Goal: Task Accomplishment & Management: Use online tool/utility

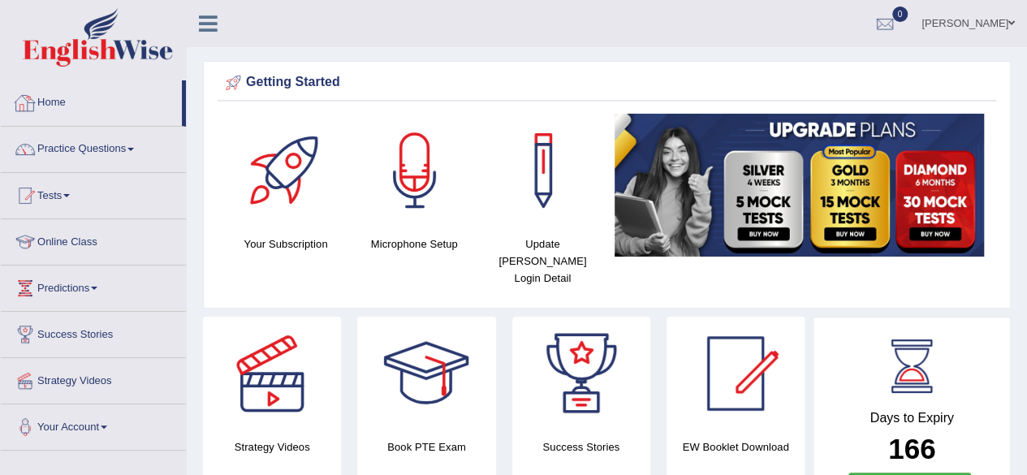
click at [72, 113] on link "Home" at bounding box center [91, 100] width 181 height 41
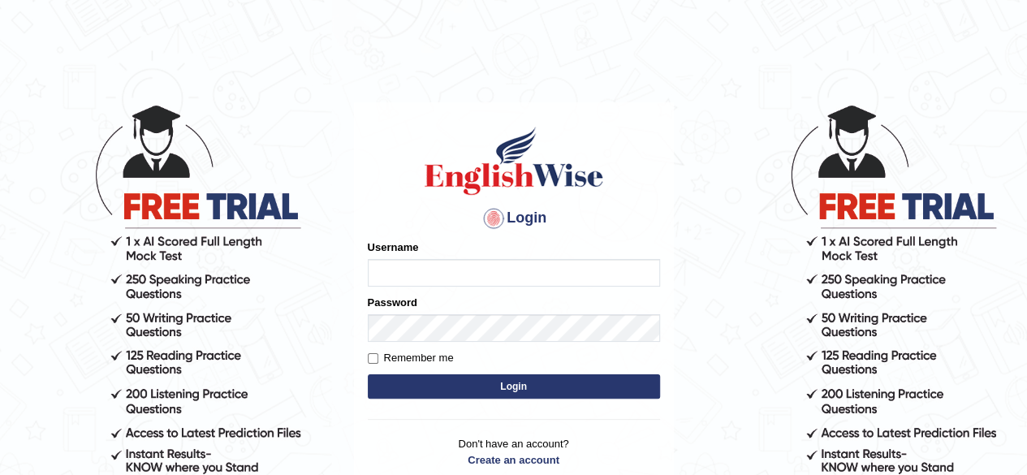
type input "simranjeetkaur_parramatta"
click at [460, 376] on button "Login" at bounding box center [514, 386] width 292 height 24
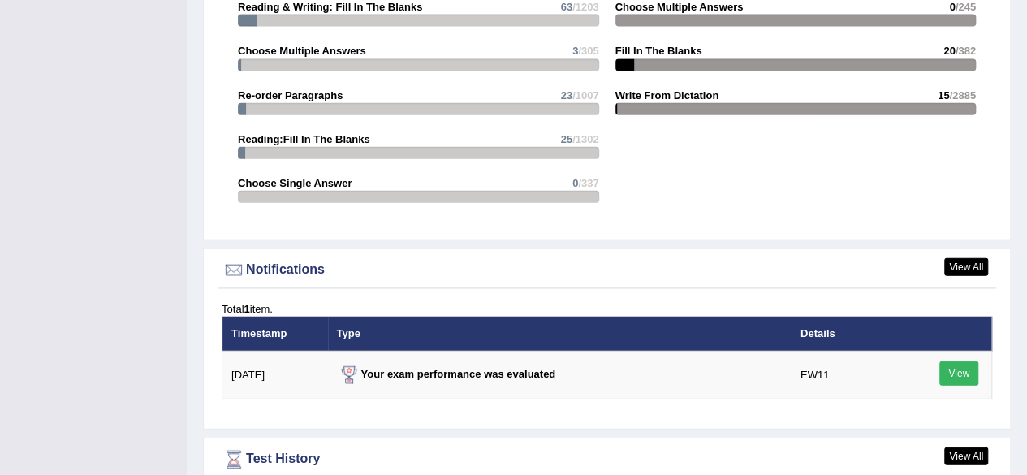
scroll to position [1851, 0]
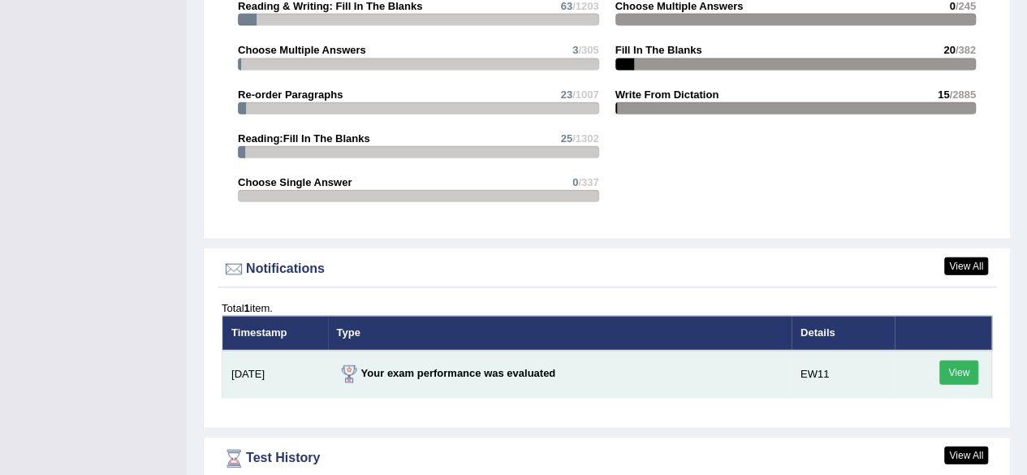
click at [955, 360] on link "View" at bounding box center [958, 372] width 39 height 24
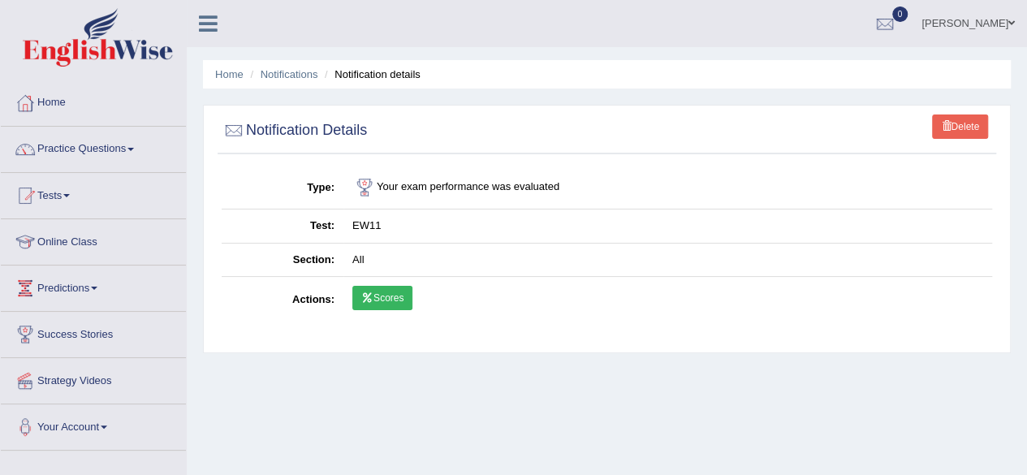
click at [382, 295] on link "Scores" at bounding box center [382, 298] width 60 height 24
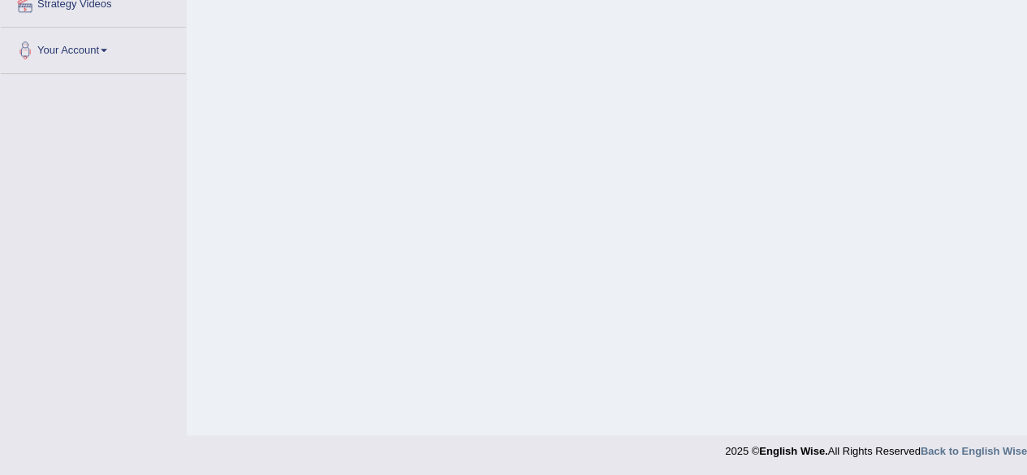
click at [1025, 56] on div "Home Notifications Notification details Delete Notification Details Type Your e…" at bounding box center [607, 29] width 840 height 812
drag, startPoint x: 1025, startPoint y: 56, endPoint x: 1036, endPoint y: 56, distance: 11.4
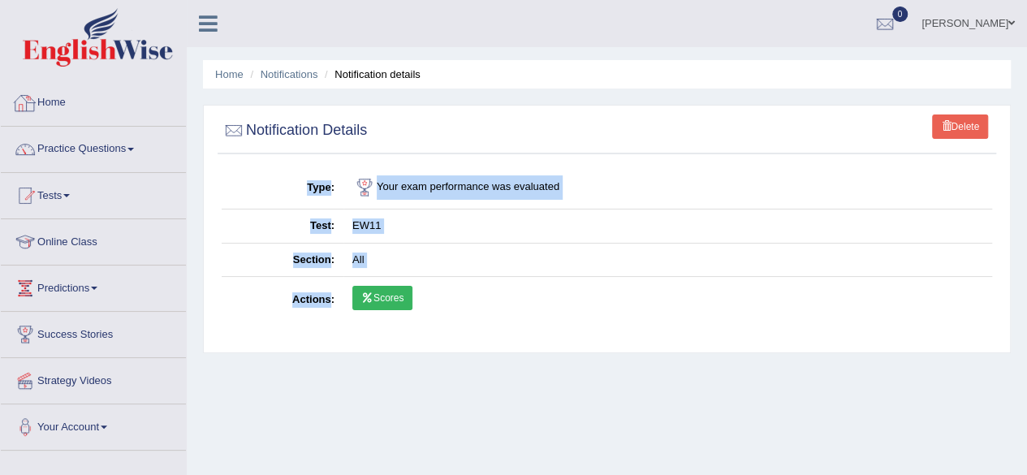
click at [57, 110] on link "Home" at bounding box center [93, 100] width 185 height 41
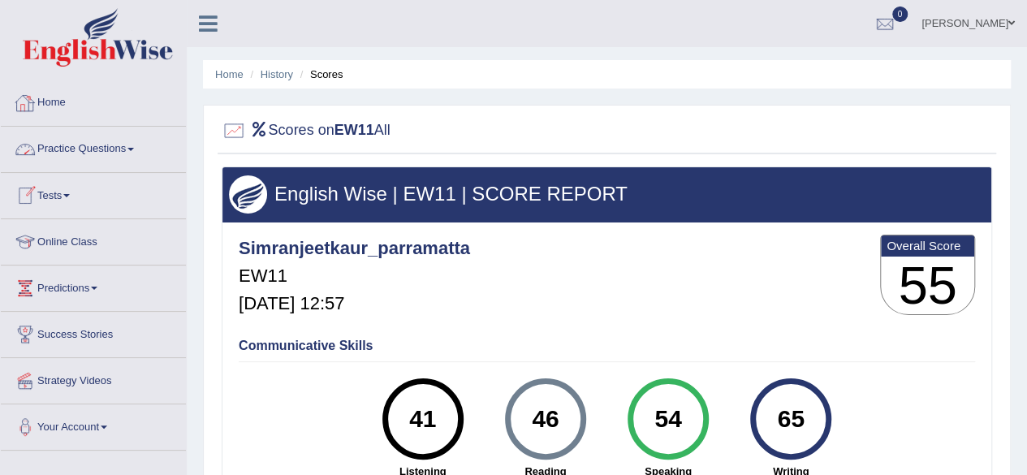
click at [50, 97] on link "Home" at bounding box center [93, 100] width 185 height 41
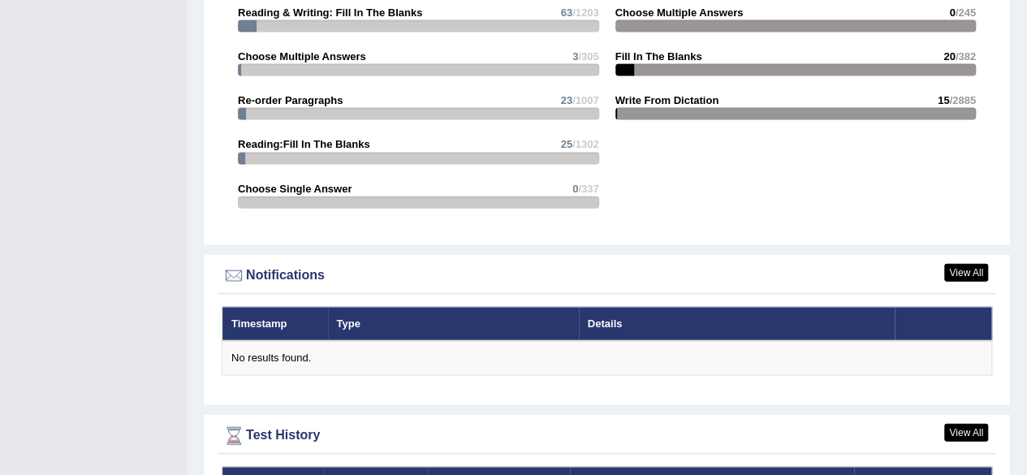
scroll to position [2192, 0]
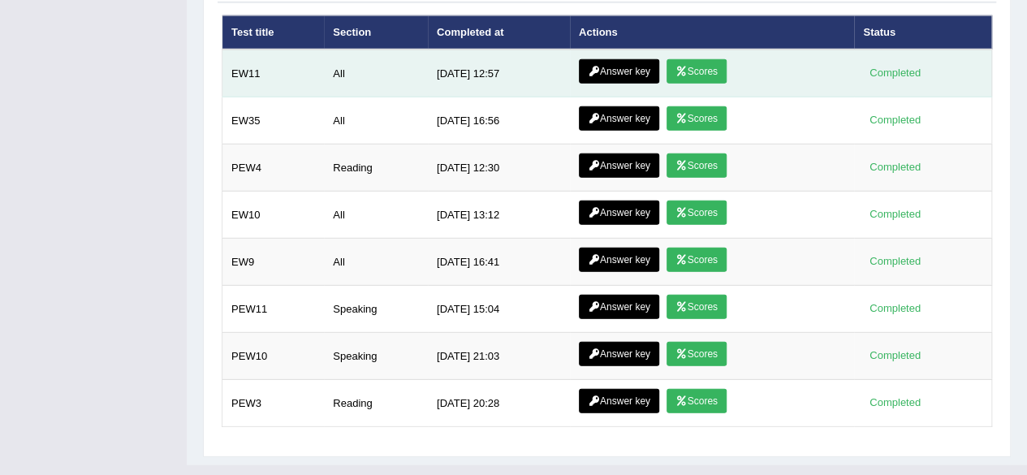
click at [609, 59] on link "Answer key" at bounding box center [619, 71] width 80 height 24
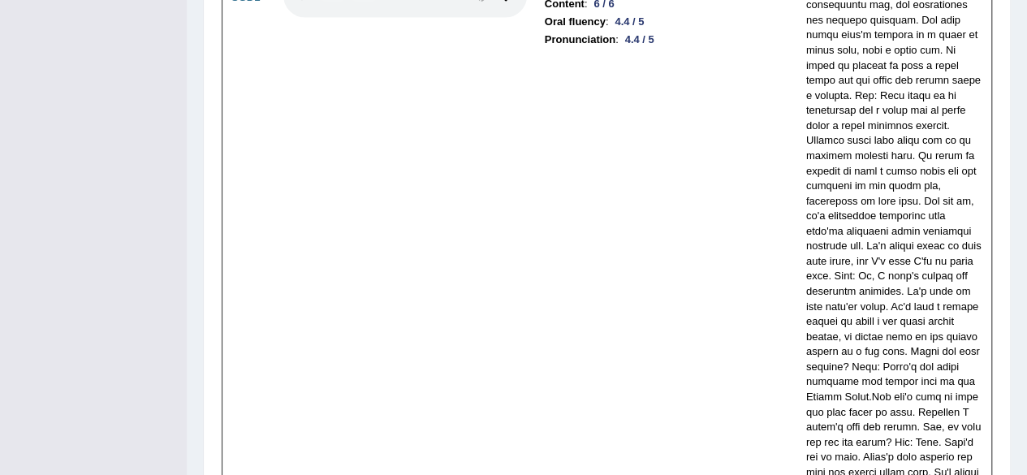
scroll to position [5327, 0]
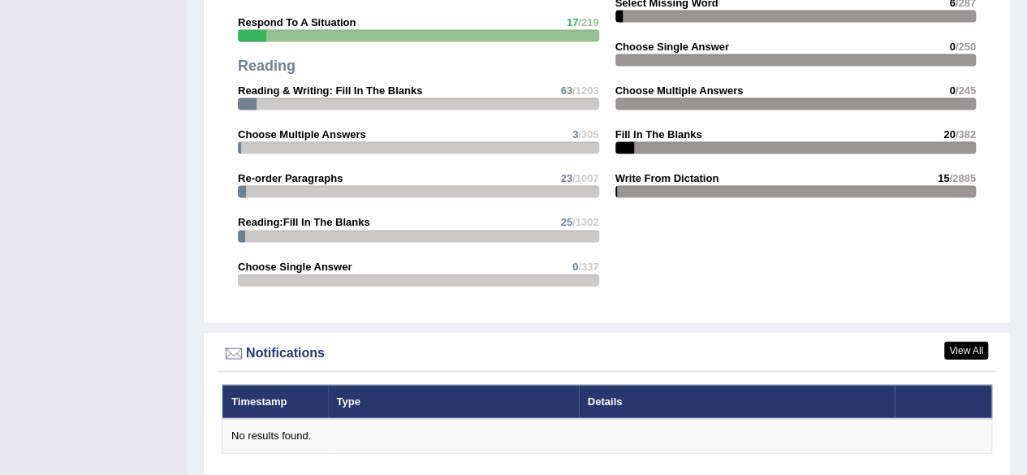
scroll to position [2078, 0]
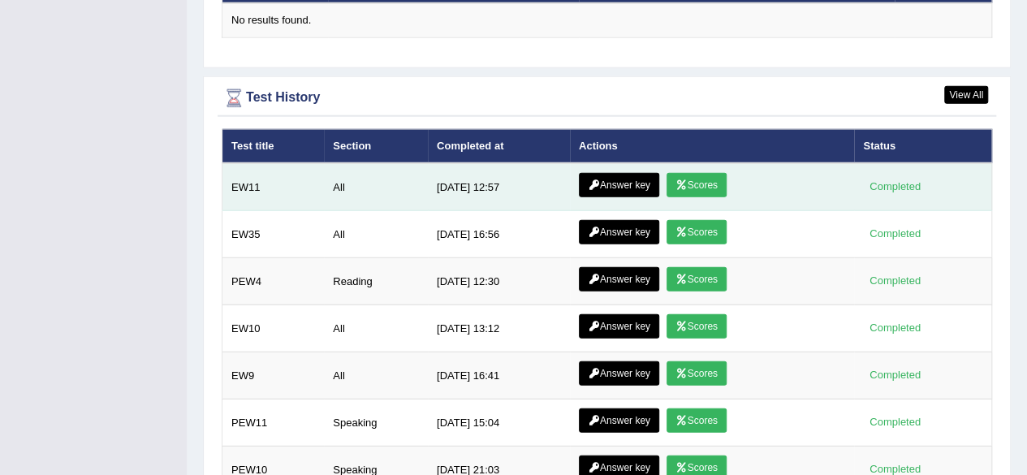
click at [609, 173] on link "Answer key" at bounding box center [619, 185] width 80 height 24
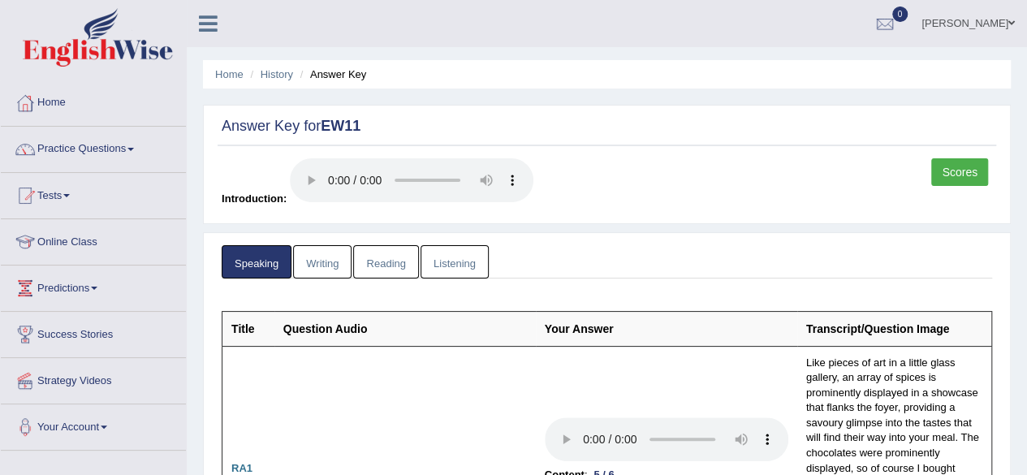
click at [319, 262] on link "Writing" at bounding box center [322, 261] width 58 height 33
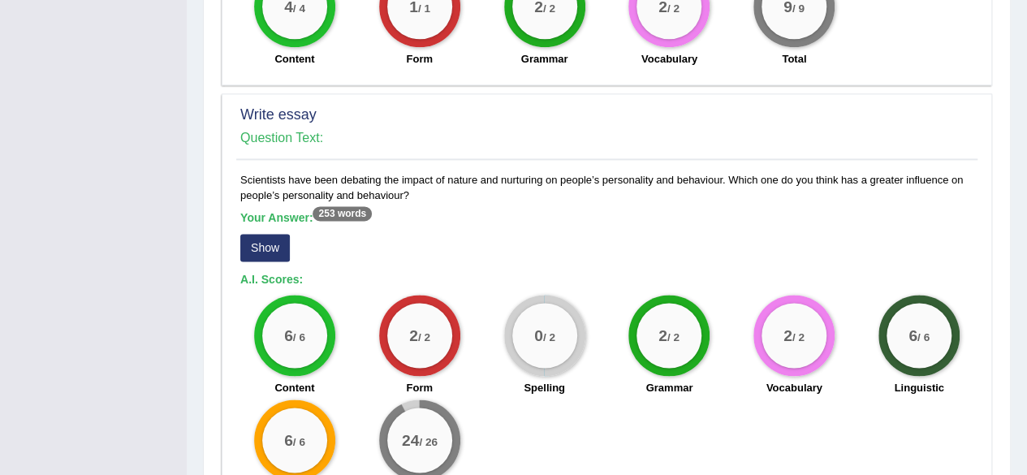
scroll to position [1072, 0]
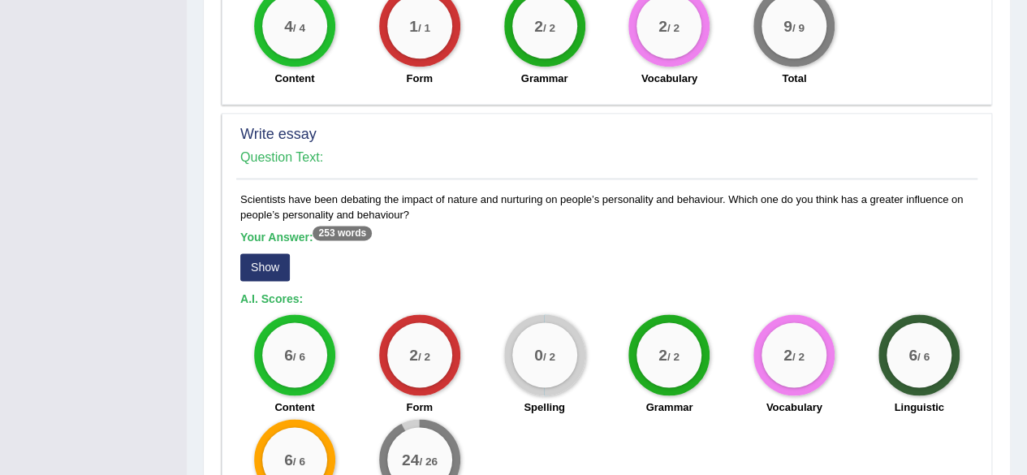
click at [252, 265] on button "Show" at bounding box center [265, 267] width 50 height 28
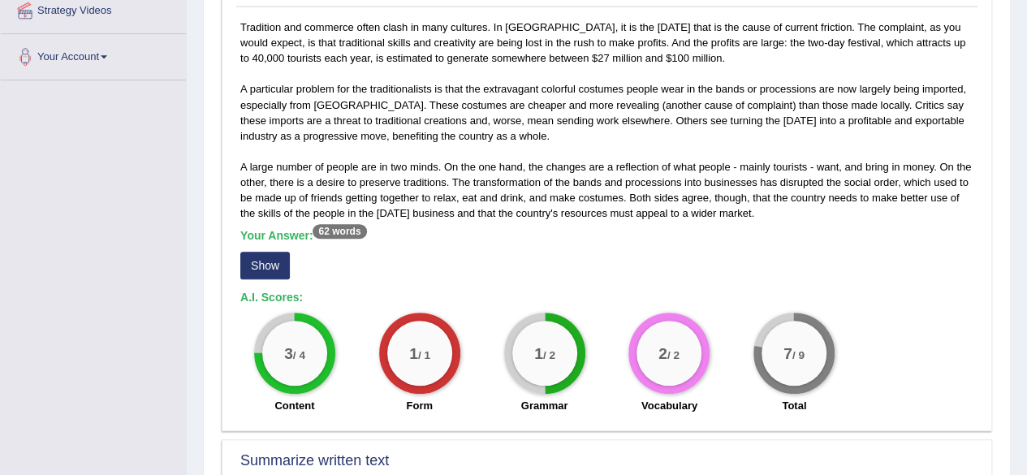
scroll to position [0, 0]
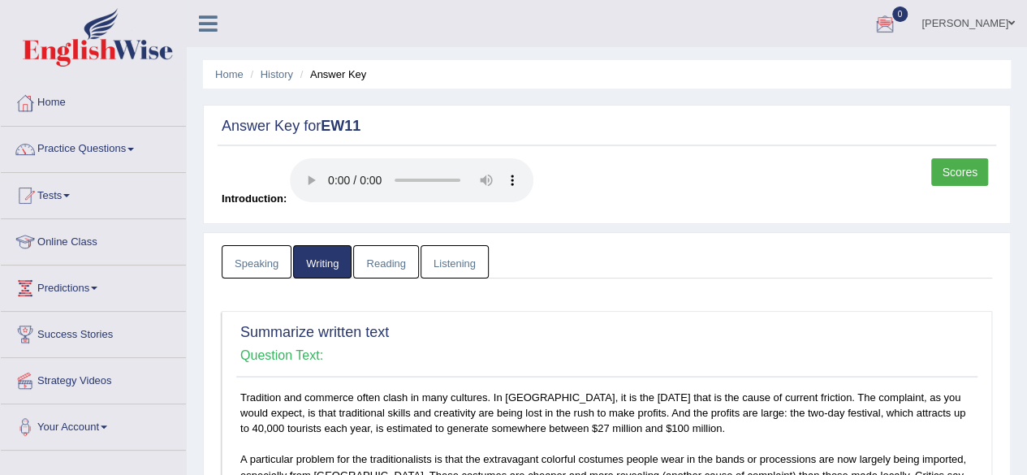
click at [394, 262] on link "Reading" at bounding box center [385, 261] width 65 height 33
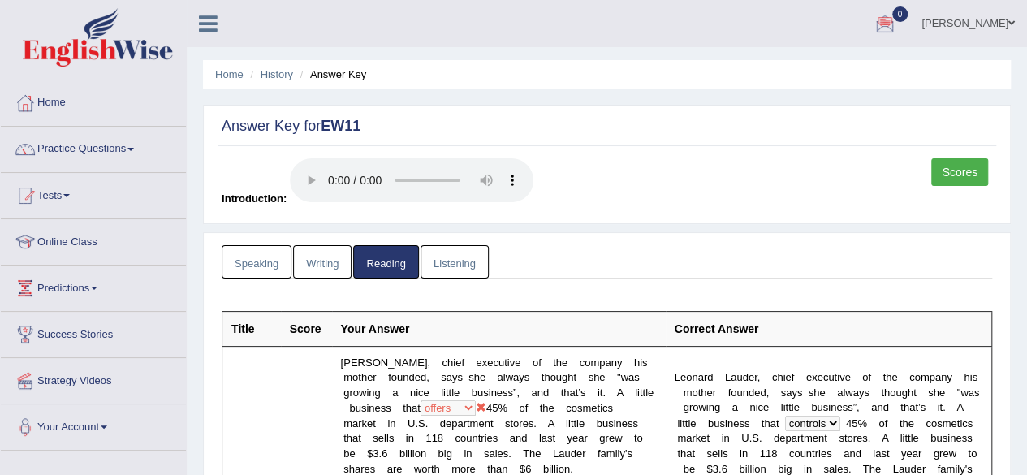
click at [448, 267] on link "Listening" at bounding box center [455, 261] width 68 height 33
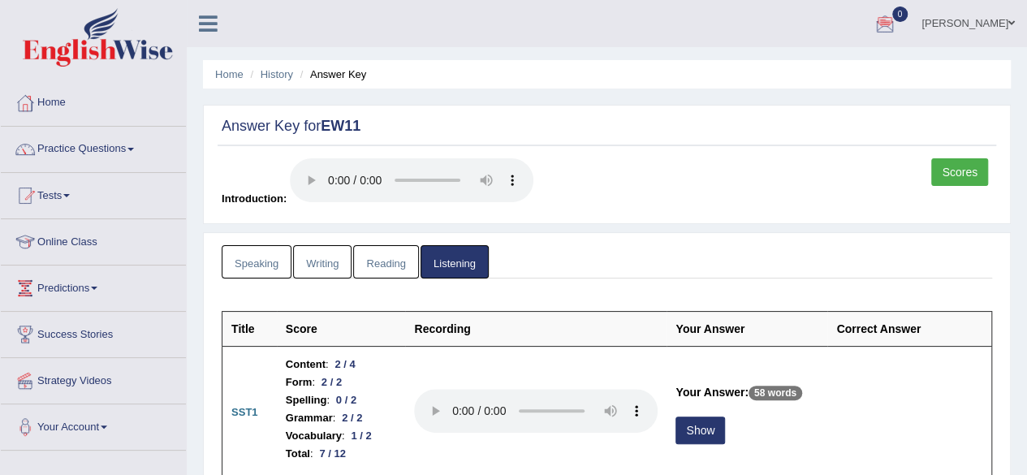
click at [970, 169] on link "Scores" at bounding box center [959, 172] width 57 height 28
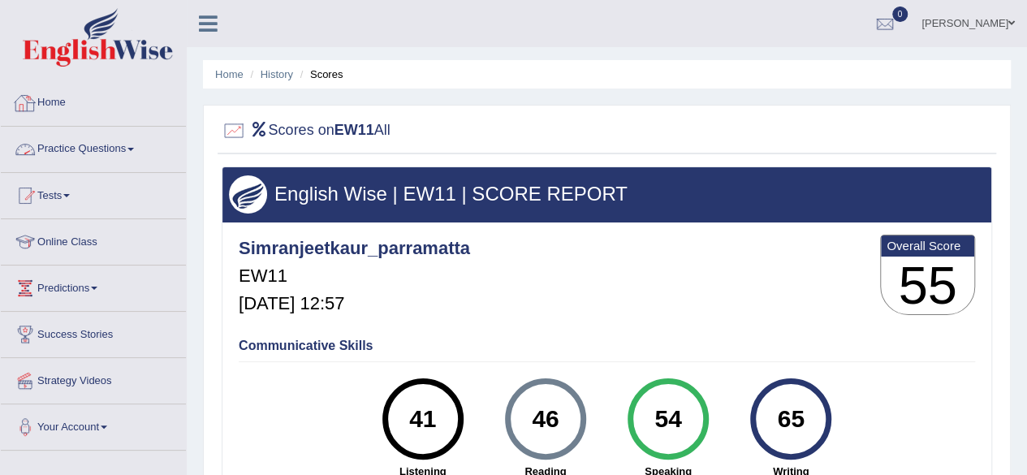
click at [54, 106] on link "Home" at bounding box center [93, 100] width 185 height 41
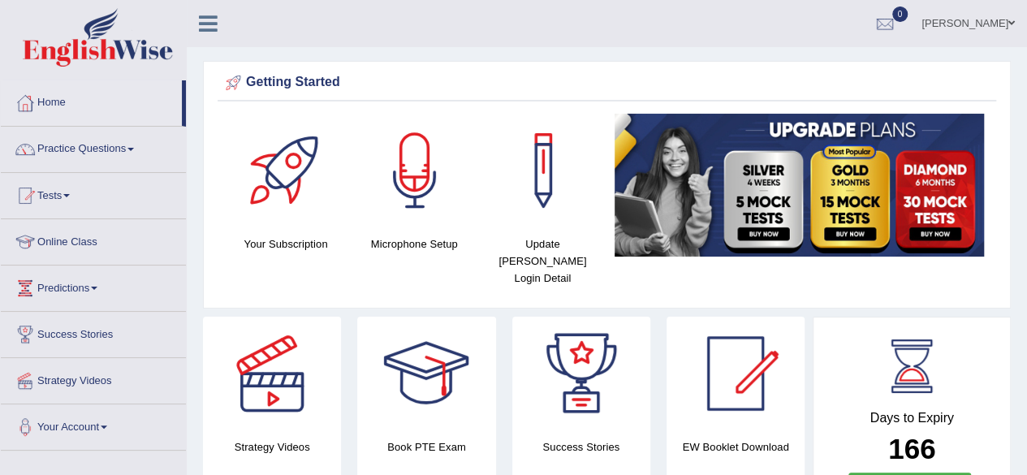
click at [54, 106] on link "Home" at bounding box center [91, 100] width 181 height 41
click at [103, 110] on link "Home" at bounding box center [91, 100] width 181 height 41
click at [50, 98] on link "Home" at bounding box center [91, 100] width 181 height 41
click at [130, 154] on link "Practice Questions" at bounding box center [93, 147] width 185 height 41
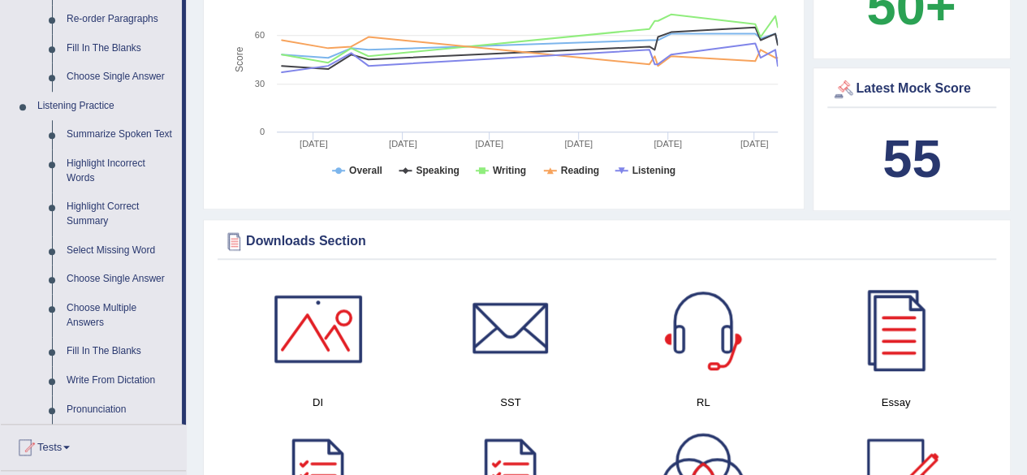
scroll to position [617, 0]
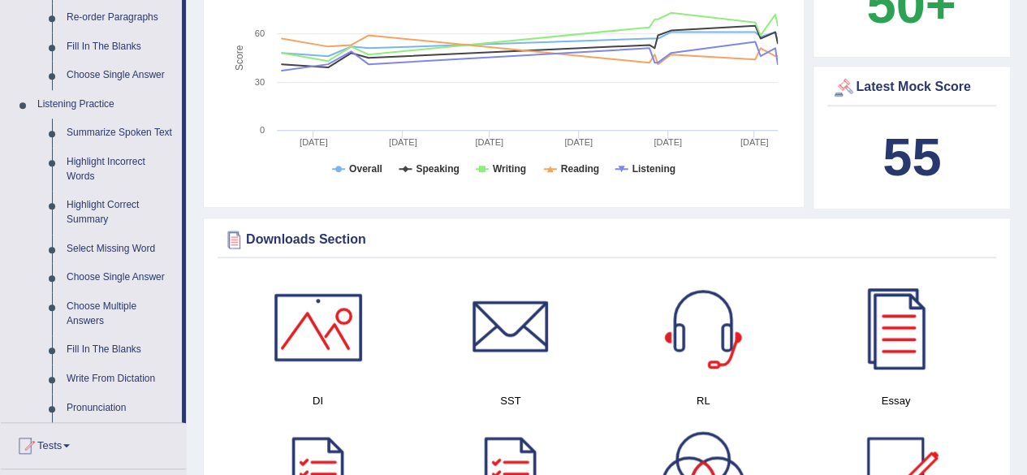
drag, startPoint x: 195, startPoint y: 116, endPoint x: 196, endPoint y: 57, distance: 59.3
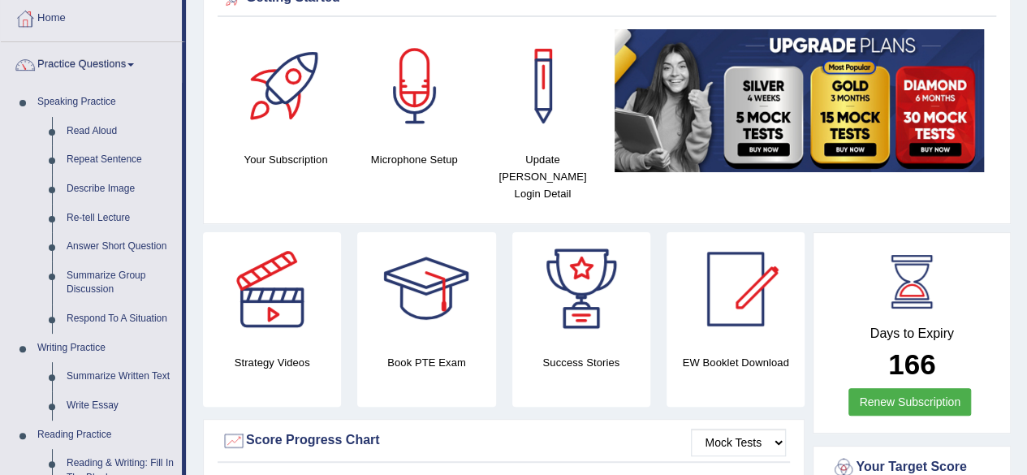
scroll to position [65, 0]
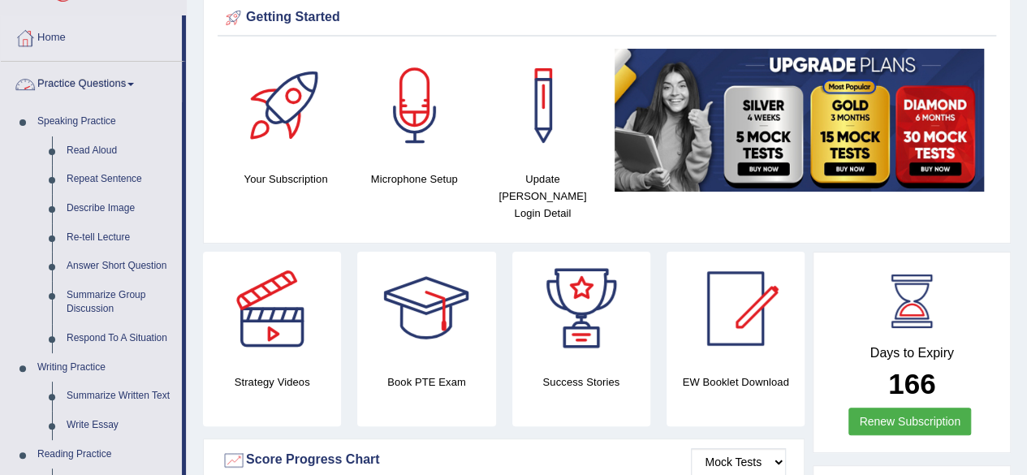
click at [136, 80] on link "Practice Questions" at bounding box center [91, 82] width 181 height 41
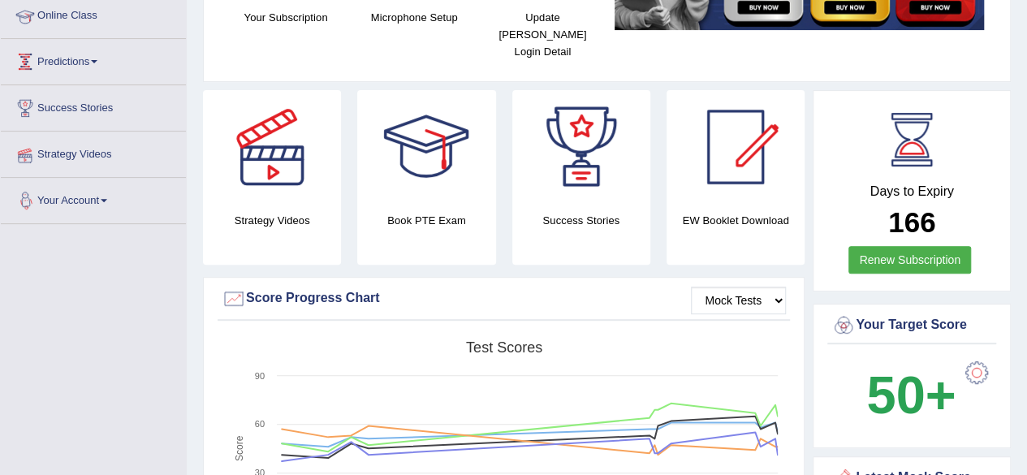
scroll to position [0, 0]
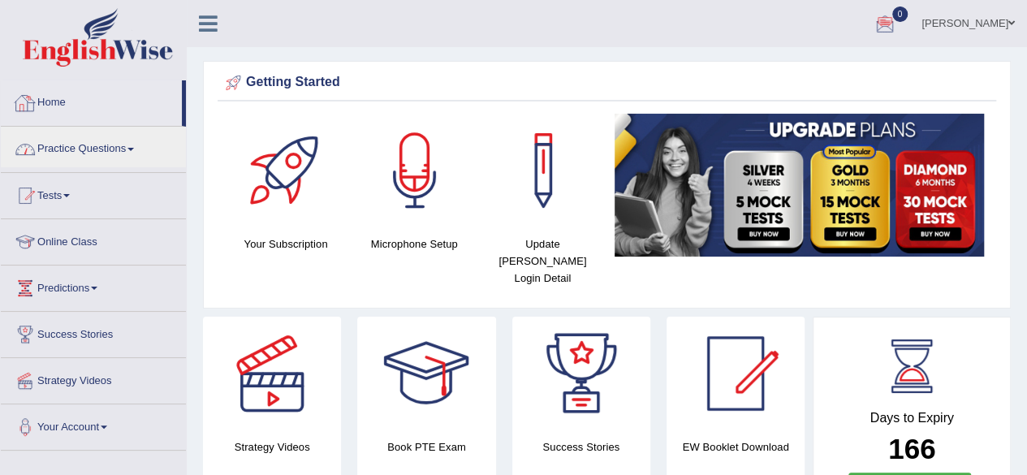
click at [67, 118] on link "Home" at bounding box center [91, 100] width 181 height 41
click at [51, 100] on link "Home" at bounding box center [91, 100] width 181 height 41
click at [54, 95] on link "Home" at bounding box center [91, 100] width 181 height 41
click at [79, 150] on link "Practice Questions" at bounding box center [93, 147] width 185 height 41
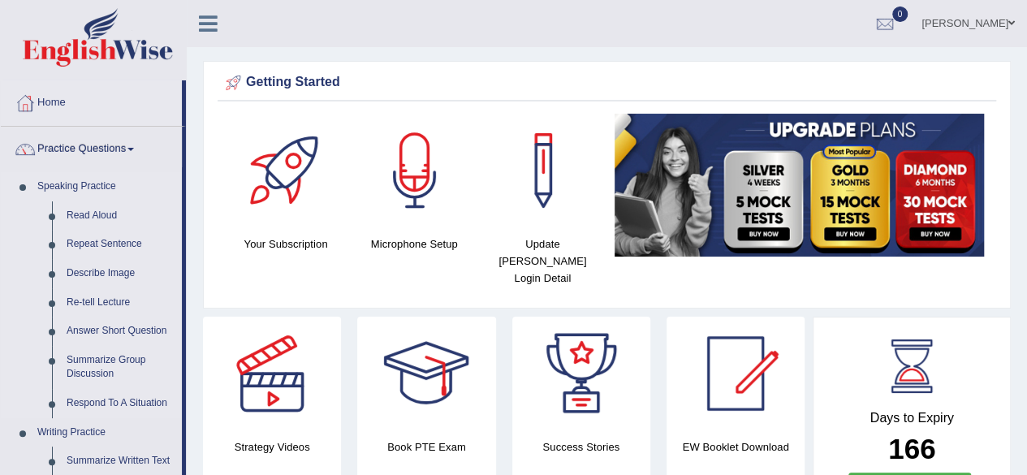
click at [117, 190] on link "Speaking Practice" at bounding box center [106, 186] width 152 height 29
click at [86, 181] on link "Speaking Practice" at bounding box center [106, 186] width 152 height 29
click at [110, 152] on link "Practice Questions" at bounding box center [91, 147] width 181 height 41
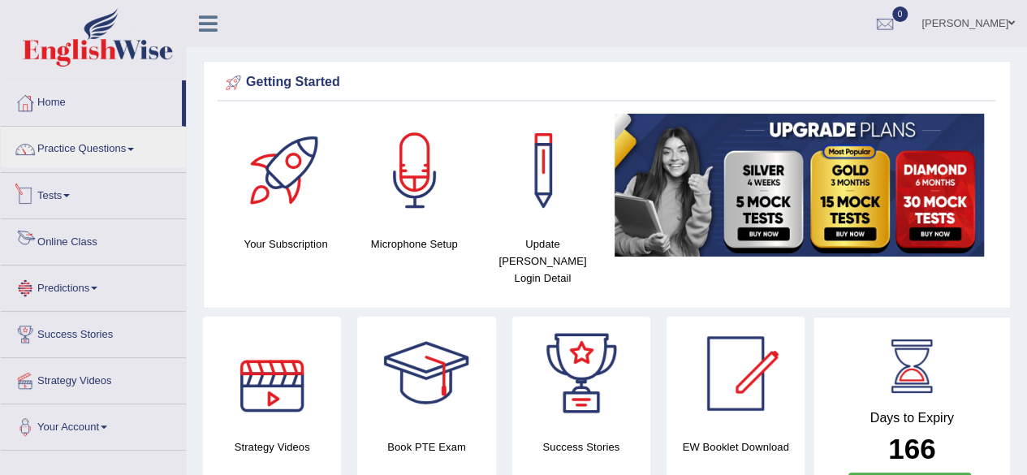
click at [67, 201] on link "Tests" at bounding box center [93, 193] width 185 height 41
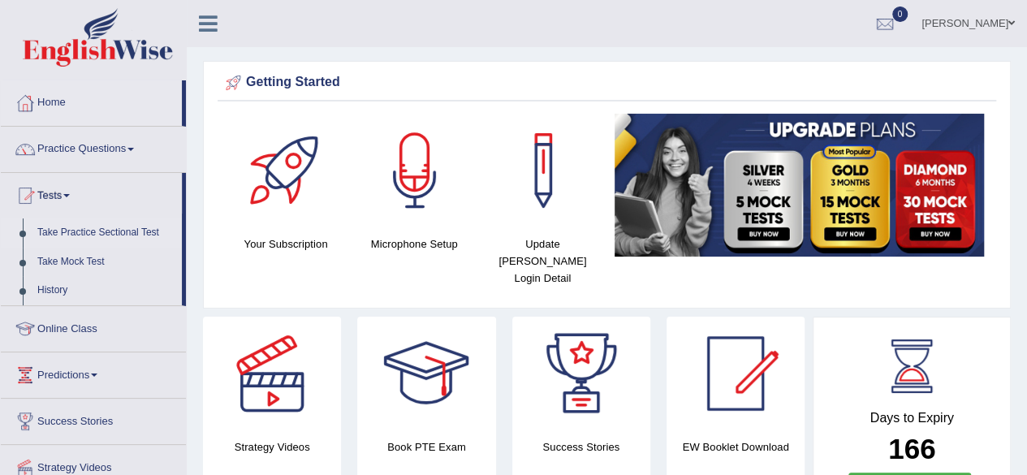
click at [81, 233] on link "Take Practice Sectional Test" at bounding box center [106, 232] width 152 height 29
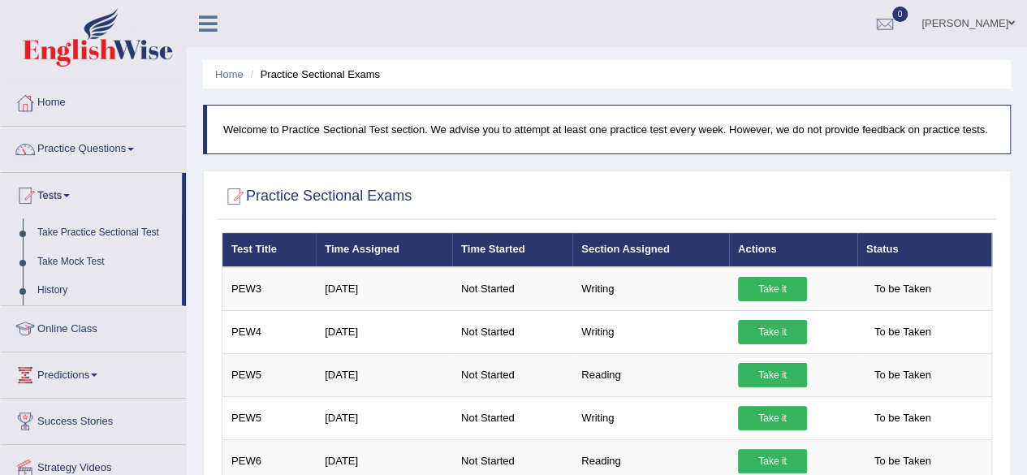
click at [76, 256] on link "Take Mock Test" at bounding box center [106, 262] width 152 height 29
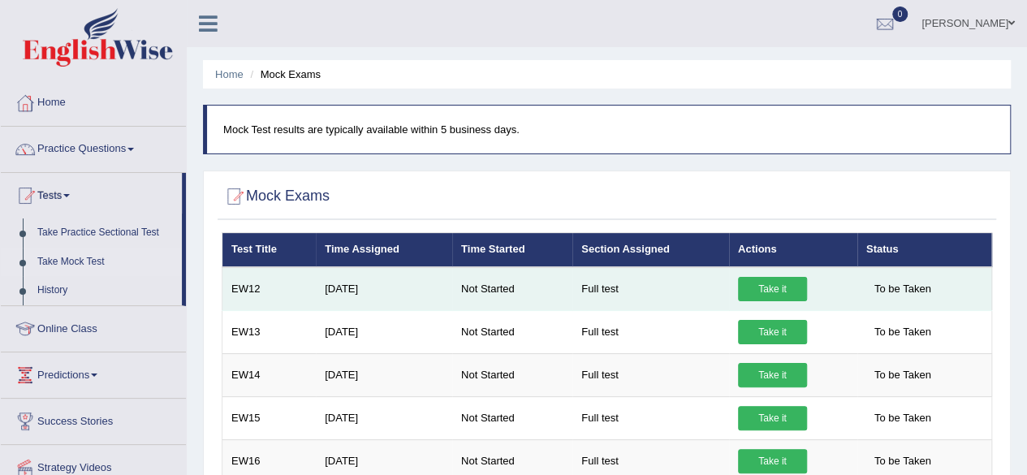
click at [758, 283] on link "Take it" at bounding box center [772, 289] width 69 height 24
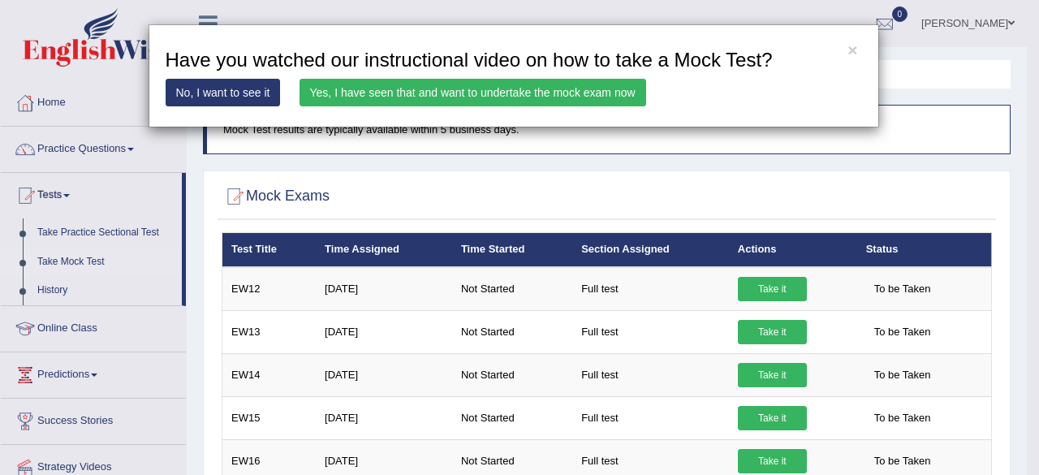
click at [528, 96] on link "Yes, I have seen that and want to undertake the mock exam now" at bounding box center [473, 93] width 347 height 28
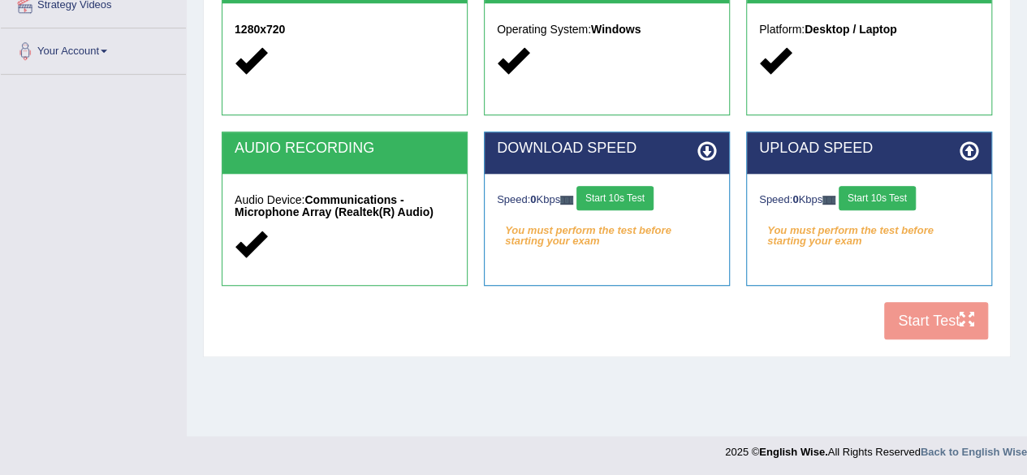
scroll to position [377, 0]
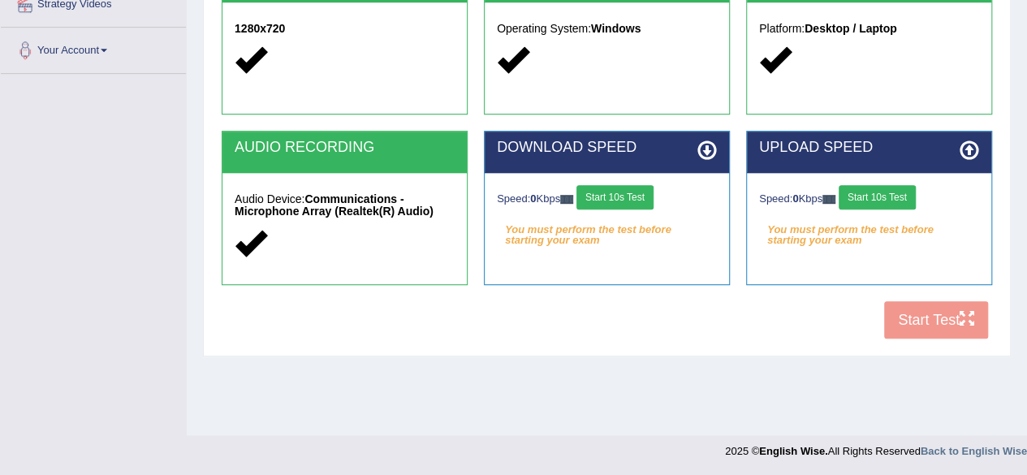
click at [611, 189] on button "Start 10s Test" at bounding box center [614, 197] width 77 height 24
click at [895, 192] on button "Start 10s Test" at bounding box center [877, 197] width 77 height 24
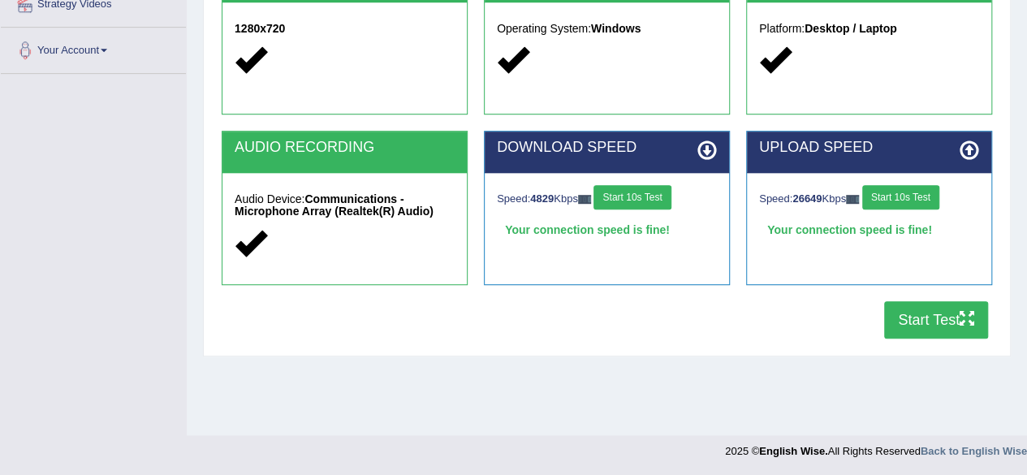
click at [922, 318] on button "Start Test" at bounding box center [936, 319] width 104 height 37
